Goal: Navigation & Orientation: Understand site structure

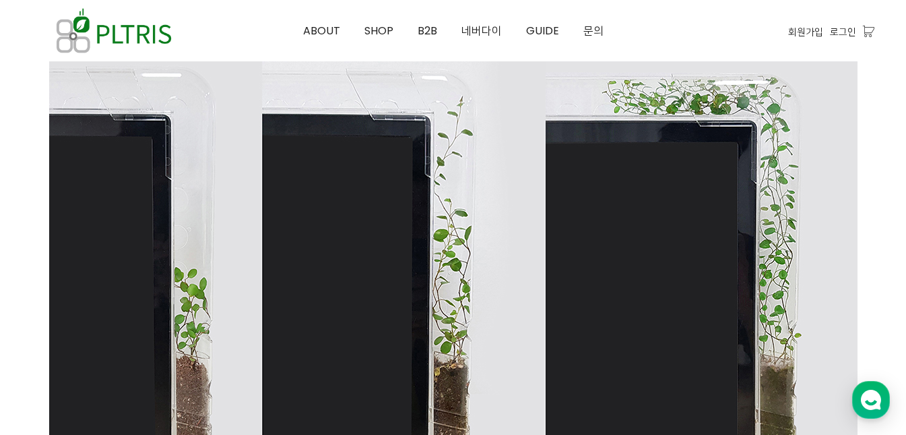
scroll to position [934, 0]
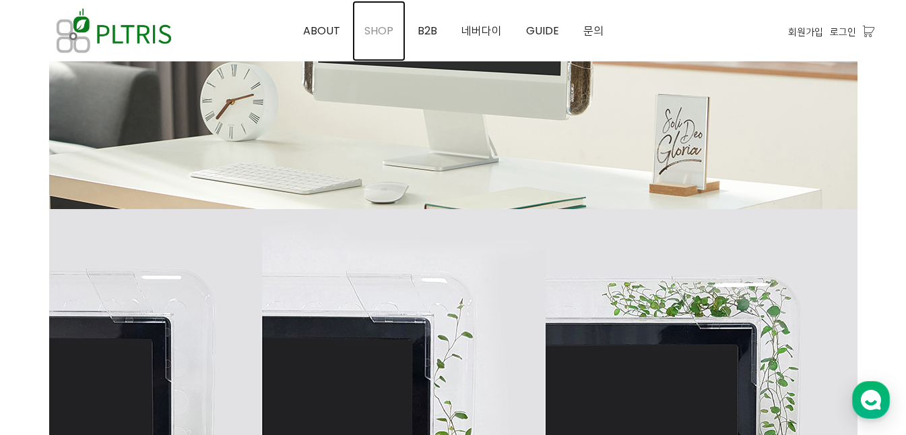
click at [387, 26] on span "SHOP" at bounding box center [378, 30] width 29 height 15
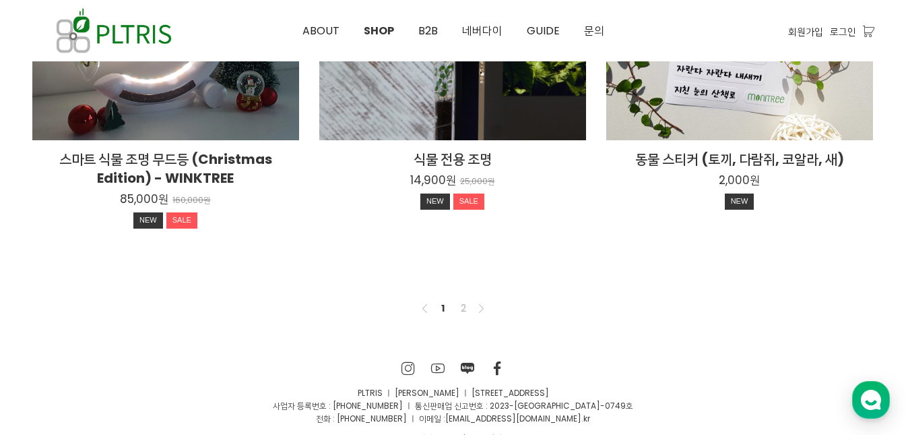
scroll to position [1192, 0]
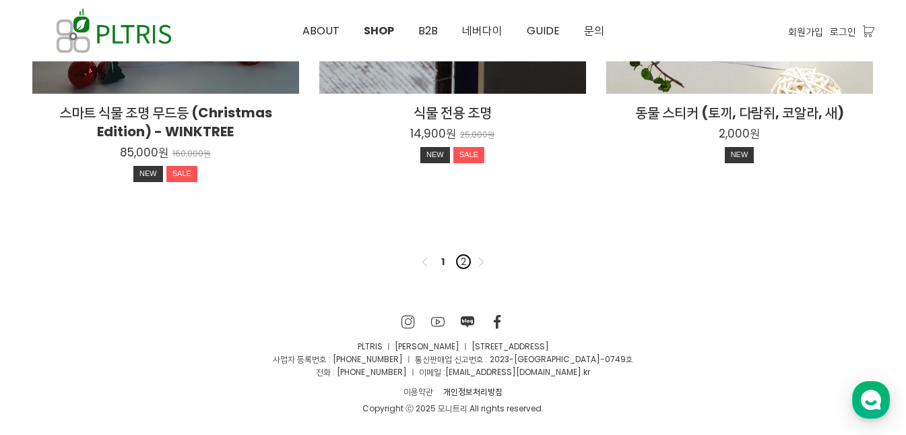
click at [456, 264] on link "2" at bounding box center [463, 261] width 16 height 16
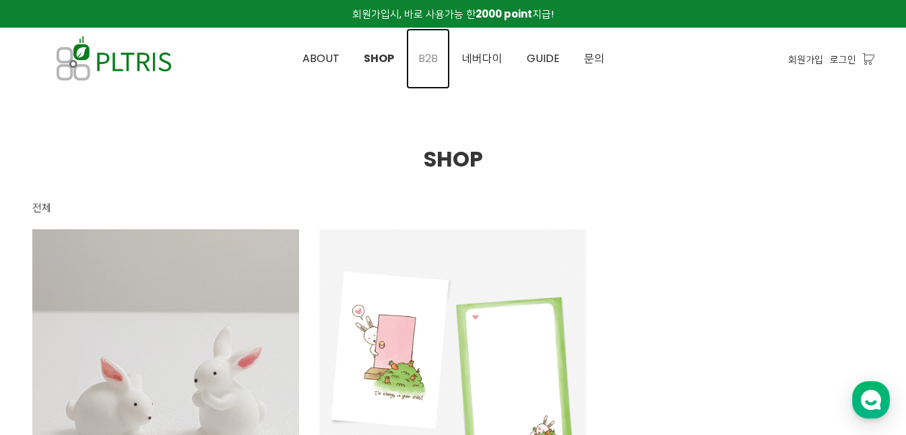
click at [432, 58] on span "B2B" at bounding box center [428, 58] width 20 height 15
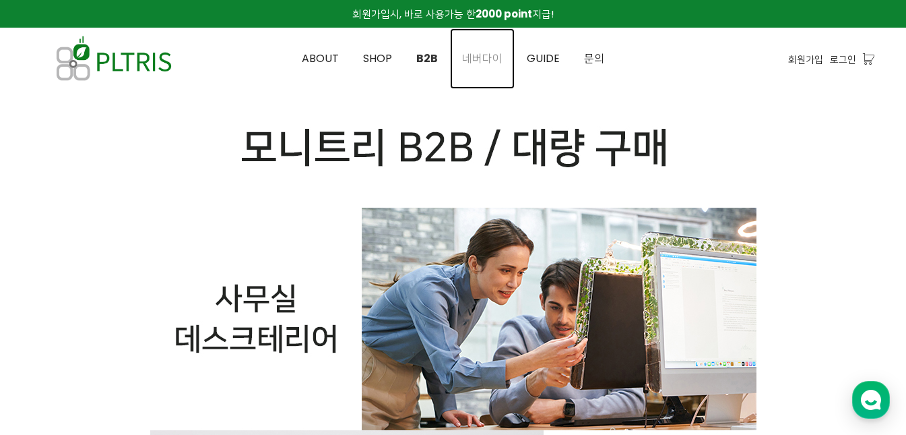
click at [481, 56] on span "네버다이" at bounding box center [482, 58] width 40 height 15
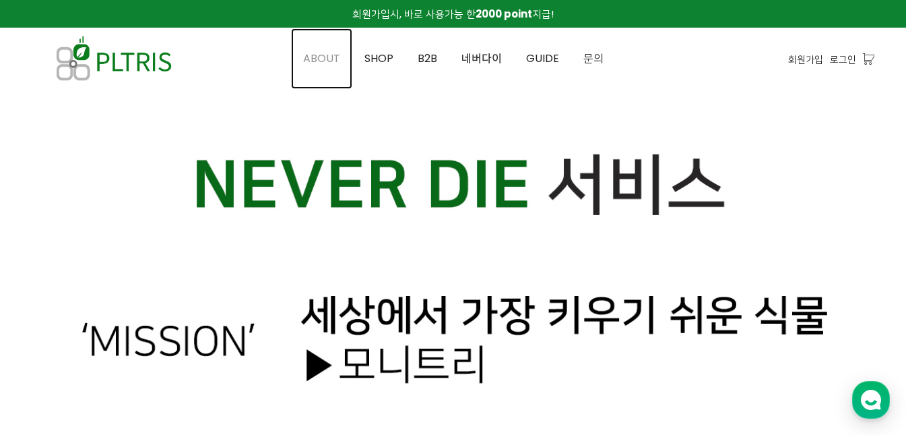
click at [323, 57] on span "ABOUT" at bounding box center [321, 58] width 37 height 15
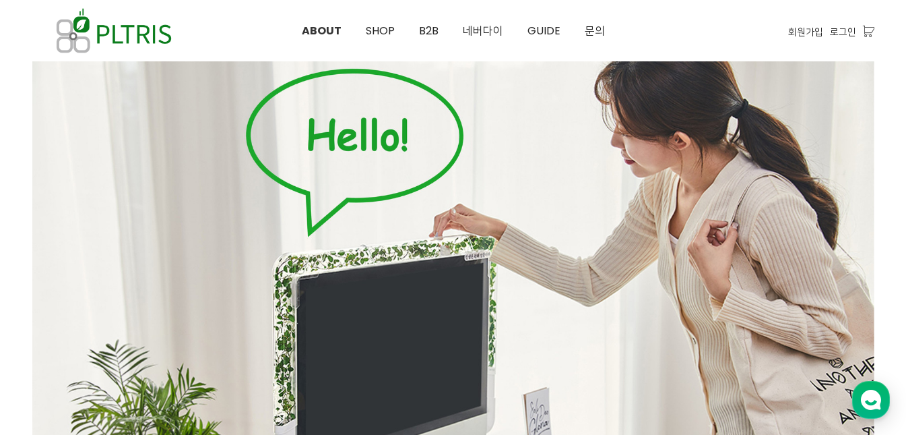
scroll to position [135, 0]
